Goal: Task Accomplishment & Management: Use online tool/utility

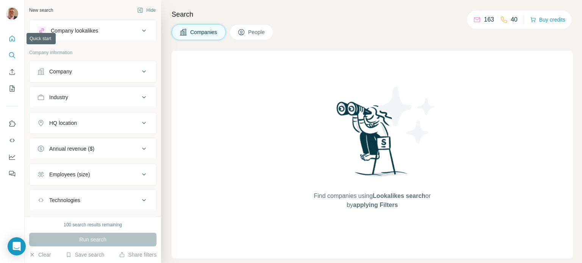
click at [12, 39] on icon "Quick start" at bounding box center [12, 39] width 6 height 6
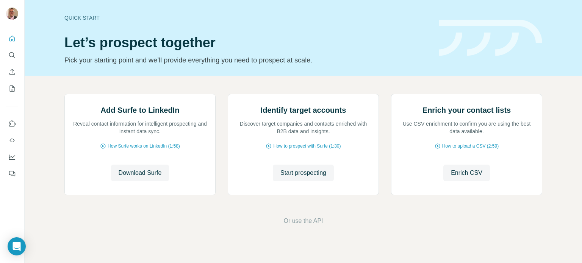
scroll to position [64, 0]
click at [133, 178] on span "Download Surfe" at bounding box center [140, 173] width 43 height 9
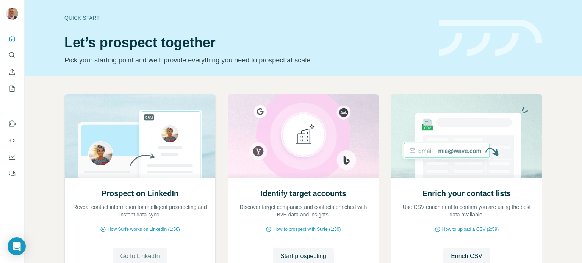
click at [135, 258] on span "Go to LinkedIn" at bounding box center [139, 256] width 39 height 9
click at [13, 157] on icon "Dashboard" at bounding box center [12, 156] width 6 height 3
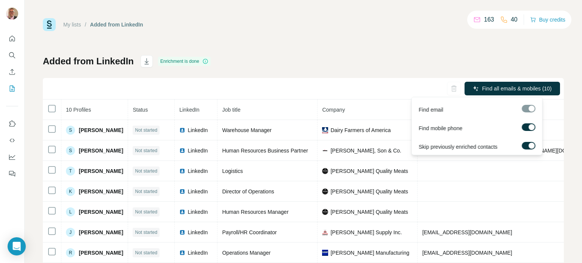
click at [434, 109] on span "Find email" at bounding box center [431, 110] width 25 height 8
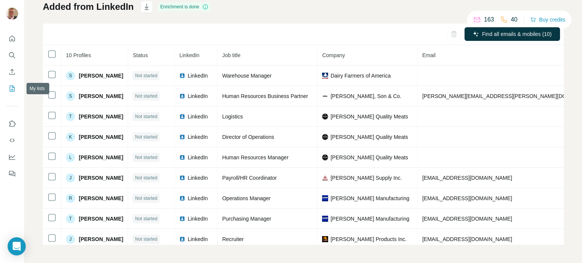
click at [11, 89] on icon "My lists" at bounding box center [12, 89] width 8 height 8
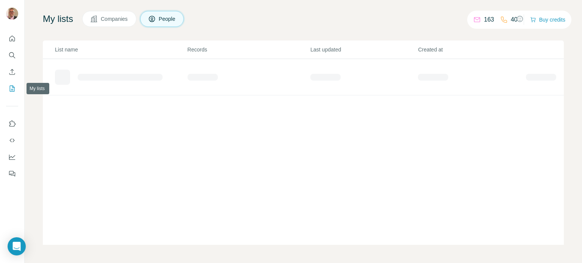
scroll to position [44, 0]
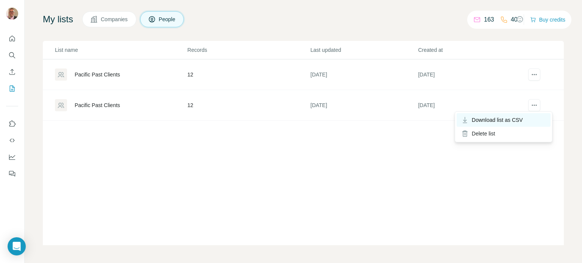
drag, startPoint x: 531, startPoint y: 104, endPoint x: 487, endPoint y: 125, distance: 48.5
click at [536, 105] on icon "actions" at bounding box center [536, 105] width 1 height 1
click at [482, 135] on div "Delete list" at bounding box center [504, 134] width 94 height 14
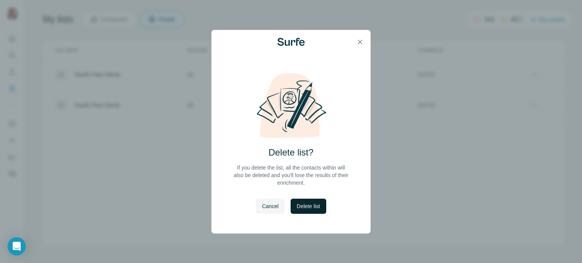
click at [308, 204] on span "Delete list" at bounding box center [308, 207] width 23 height 8
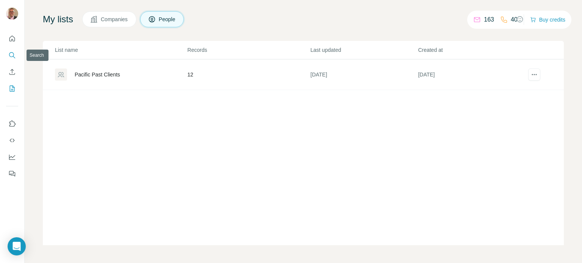
click at [12, 55] on icon "Search" at bounding box center [12, 56] width 8 height 8
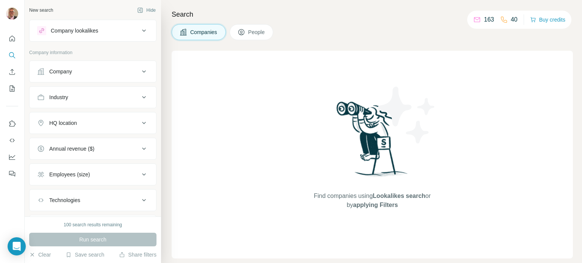
click at [203, 32] on span "Companies" at bounding box center [204, 32] width 28 height 8
click at [103, 71] on div "Company" at bounding box center [88, 72] width 102 height 8
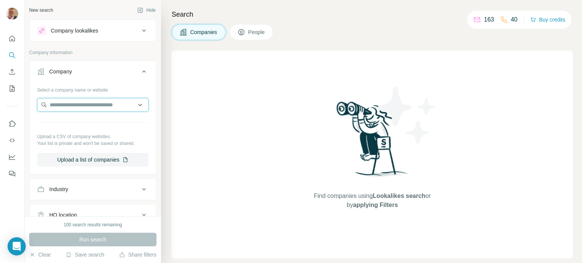
click at [108, 103] on input "text" at bounding box center [92, 105] width 111 height 14
click at [228, 83] on div "Find companies using Lookalikes search or by applying Filters" at bounding box center [372, 155] width 401 height 208
click at [11, 54] on icon "Search" at bounding box center [12, 56] width 8 height 8
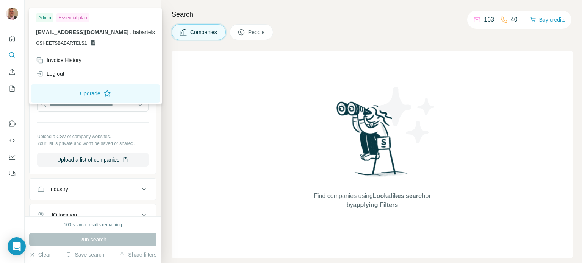
click at [11, 10] on img at bounding box center [12, 14] width 12 height 12
click at [91, 42] on icon at bounding box center [93, 43] width 6 height 6
click at [59, 42] on span "GSHEETSBABARTELS1" at bounding box center [61, 43] width 51 height 7
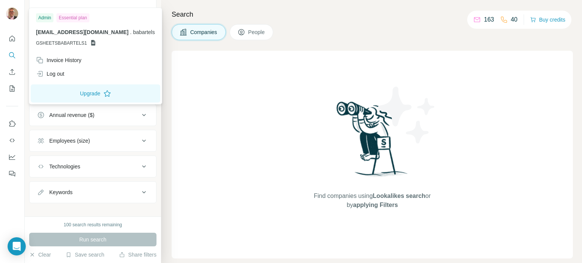
scroll to position [132, 0]
